Goal: Task Accomplishment & Management: Manage account settings

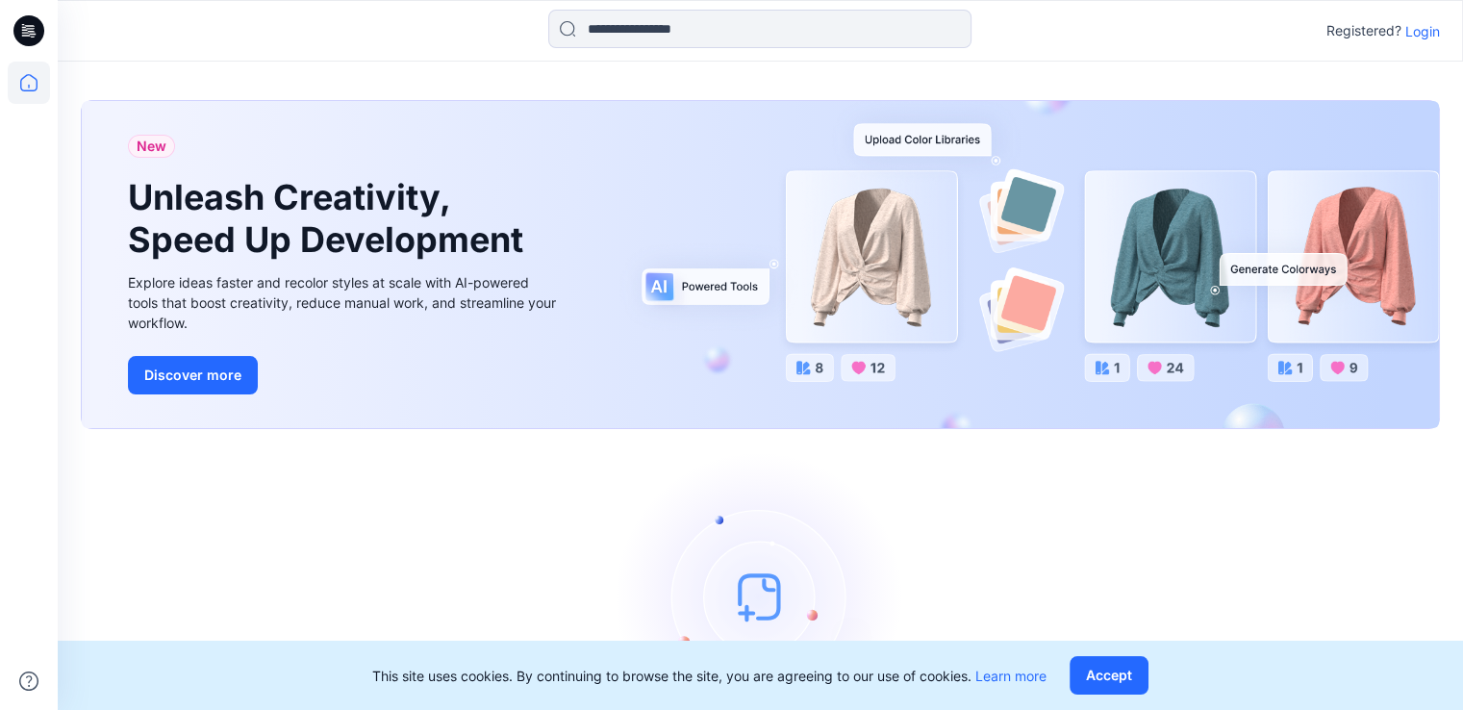
click at [1414, 38] on p "Login" at bounding box center [1422, 31] width 35 height 20
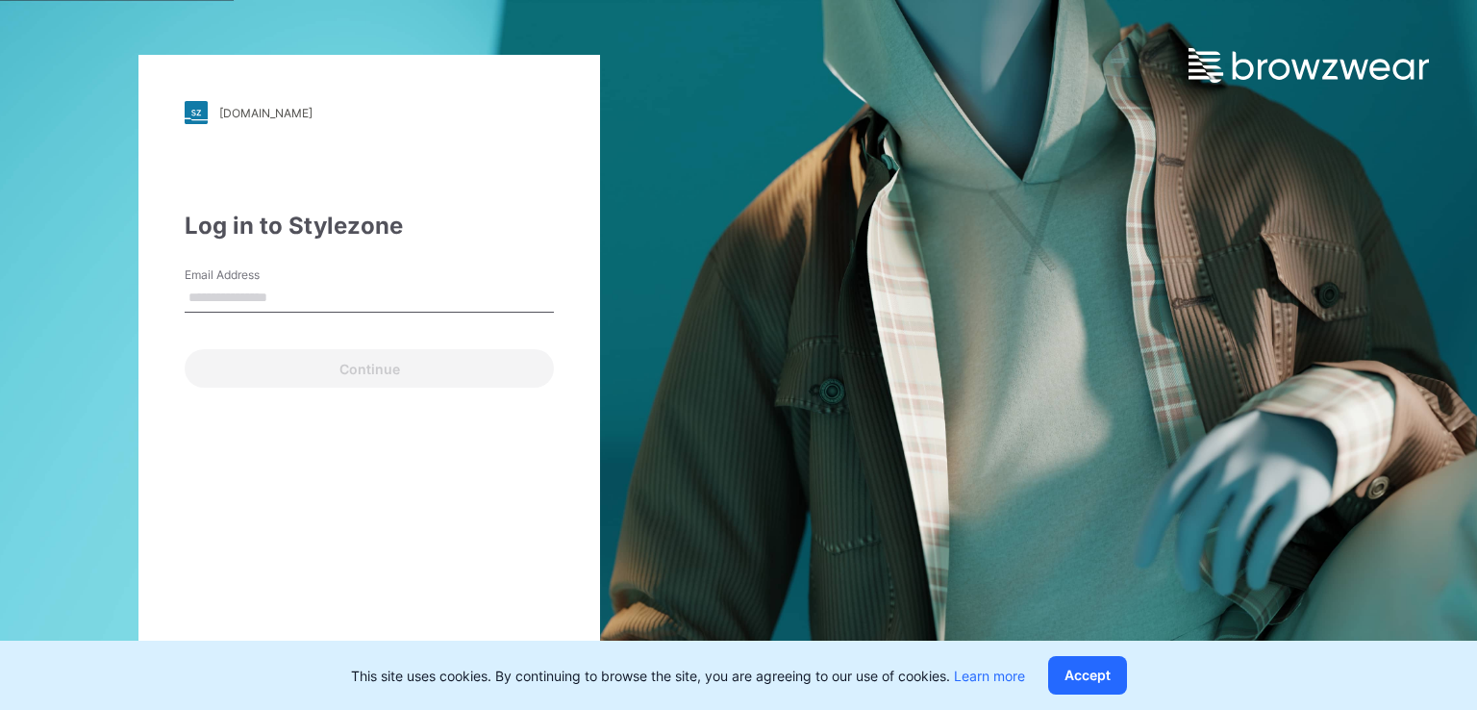
click at [392, 290] on input "Email Address" at bounding box center [369, 298] width 369 height 29
type input "**********"
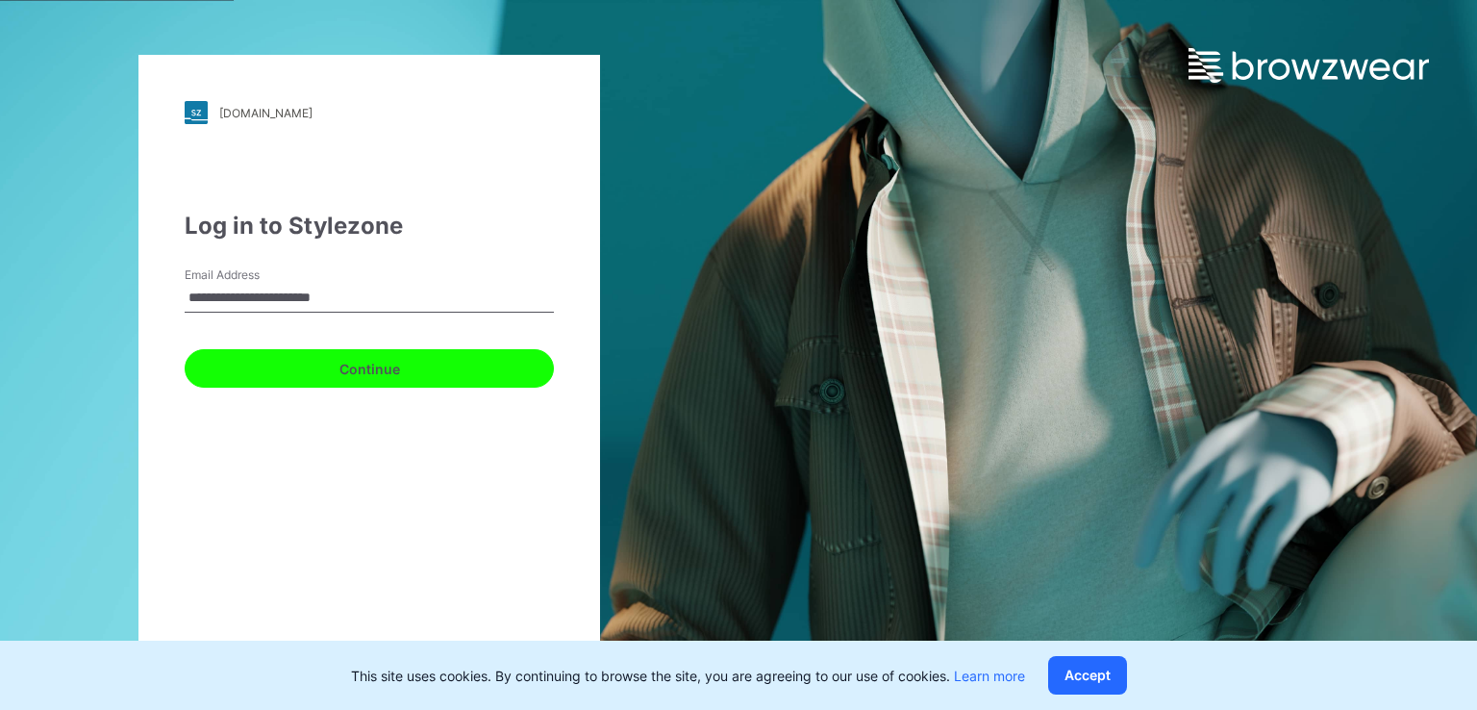
click at [383, 364] on button "Continue" at bounding box center [369, 368] width 369 height 38
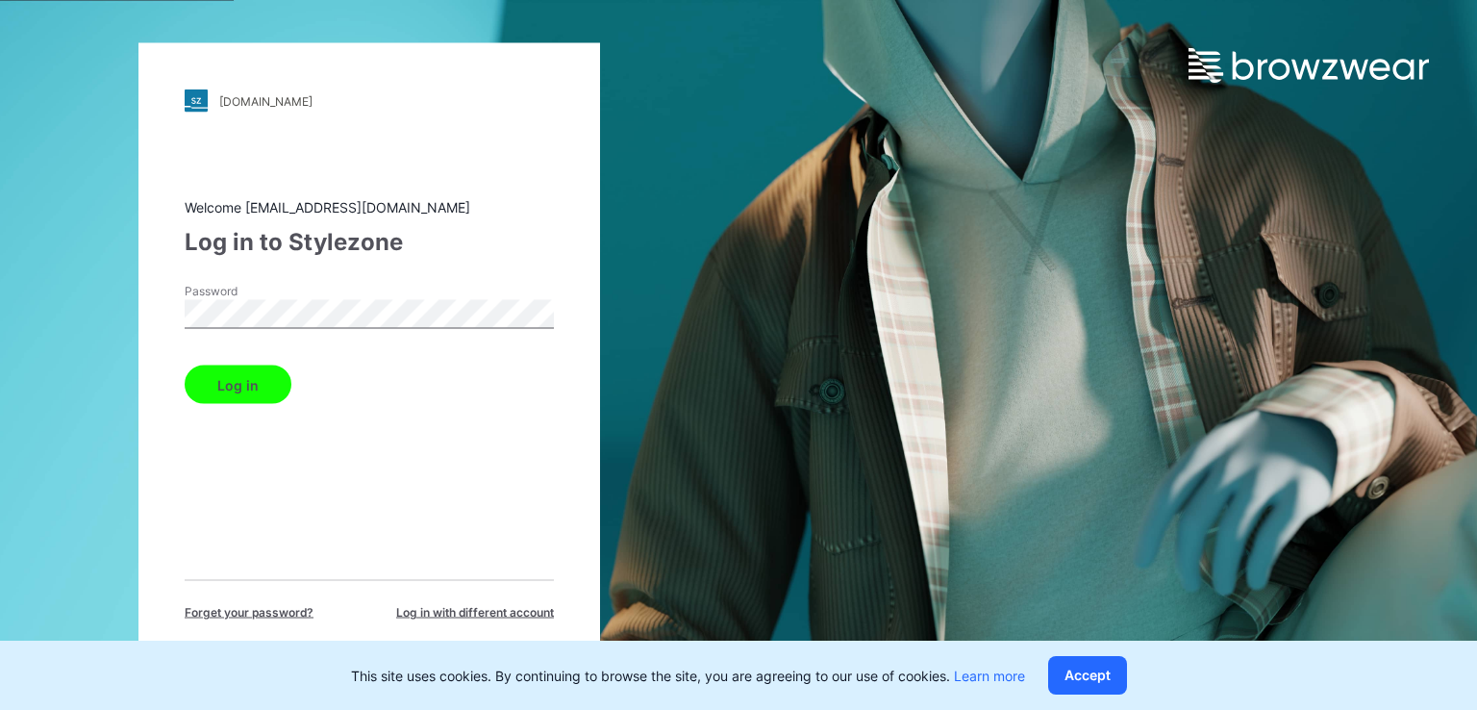
click at [246, 386] on button "Log in" at bounding box center [238, 384] width 107 height 38
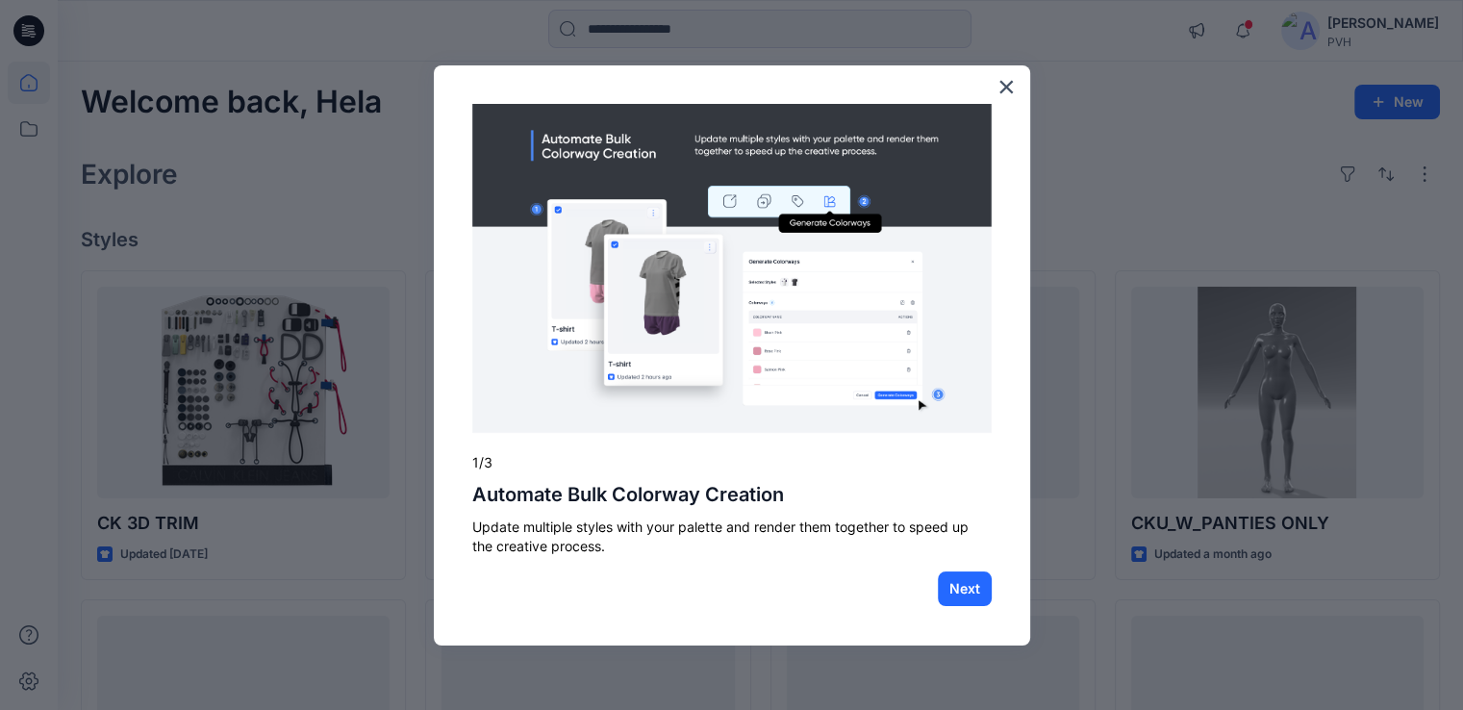
click at [687, 176] on img at bounding box center [731, 269] width 519 height 330
click at [961, 597] on button "Next" at bounding box center [965, 588] width 54 height 35
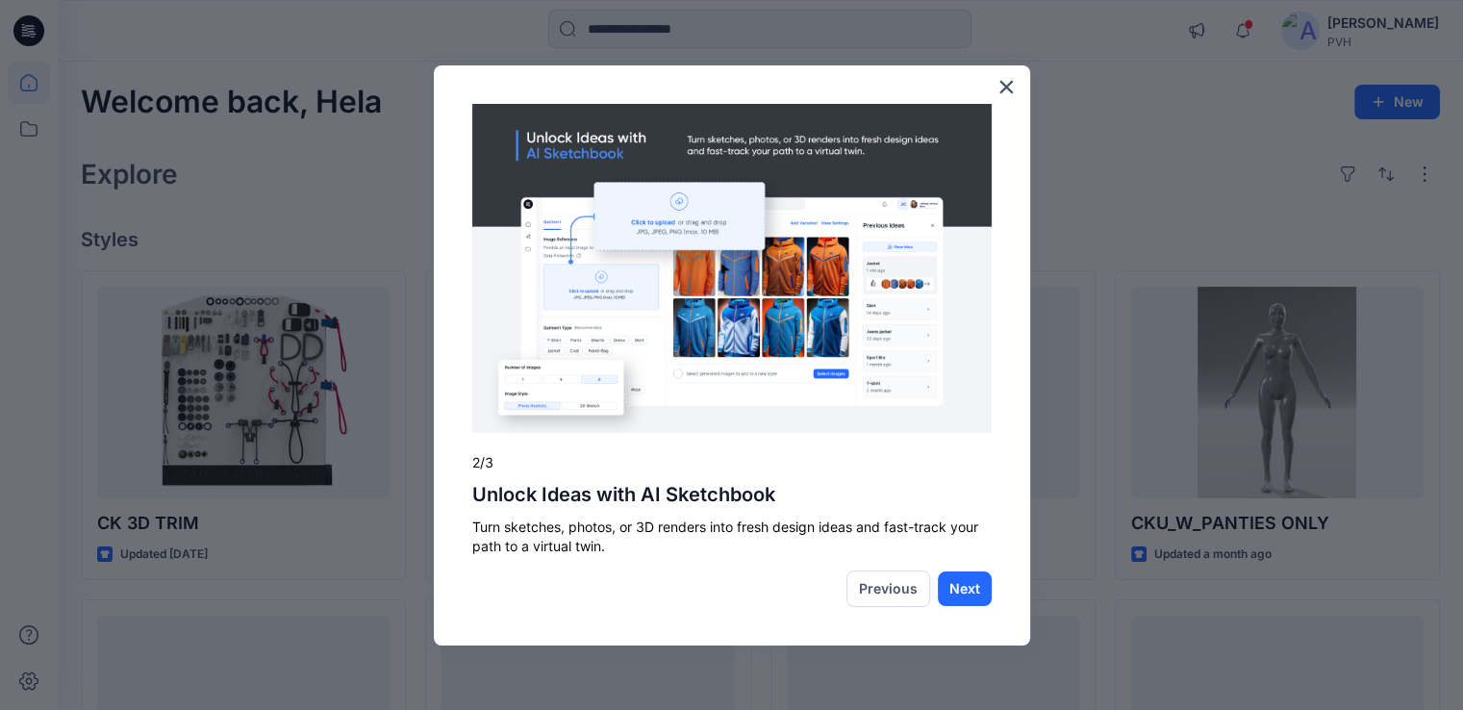
click at [961, 597] on button "Next" at bounding box center [965, 588] width 54 height 35
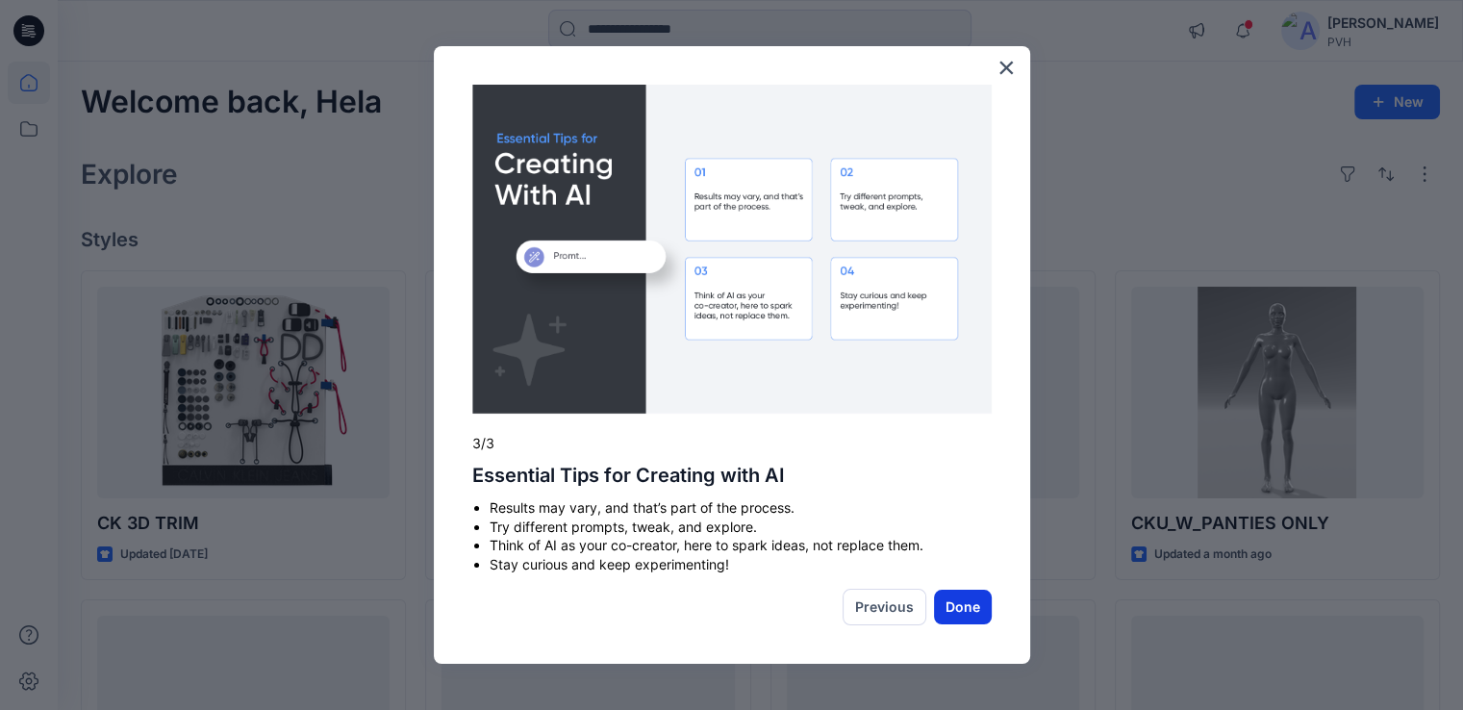
click at [955, 608] on button "Done" at bounding box center [963, 606] width 58 height 35
